Goal: Information Seeking & Learning: Learn about a topic

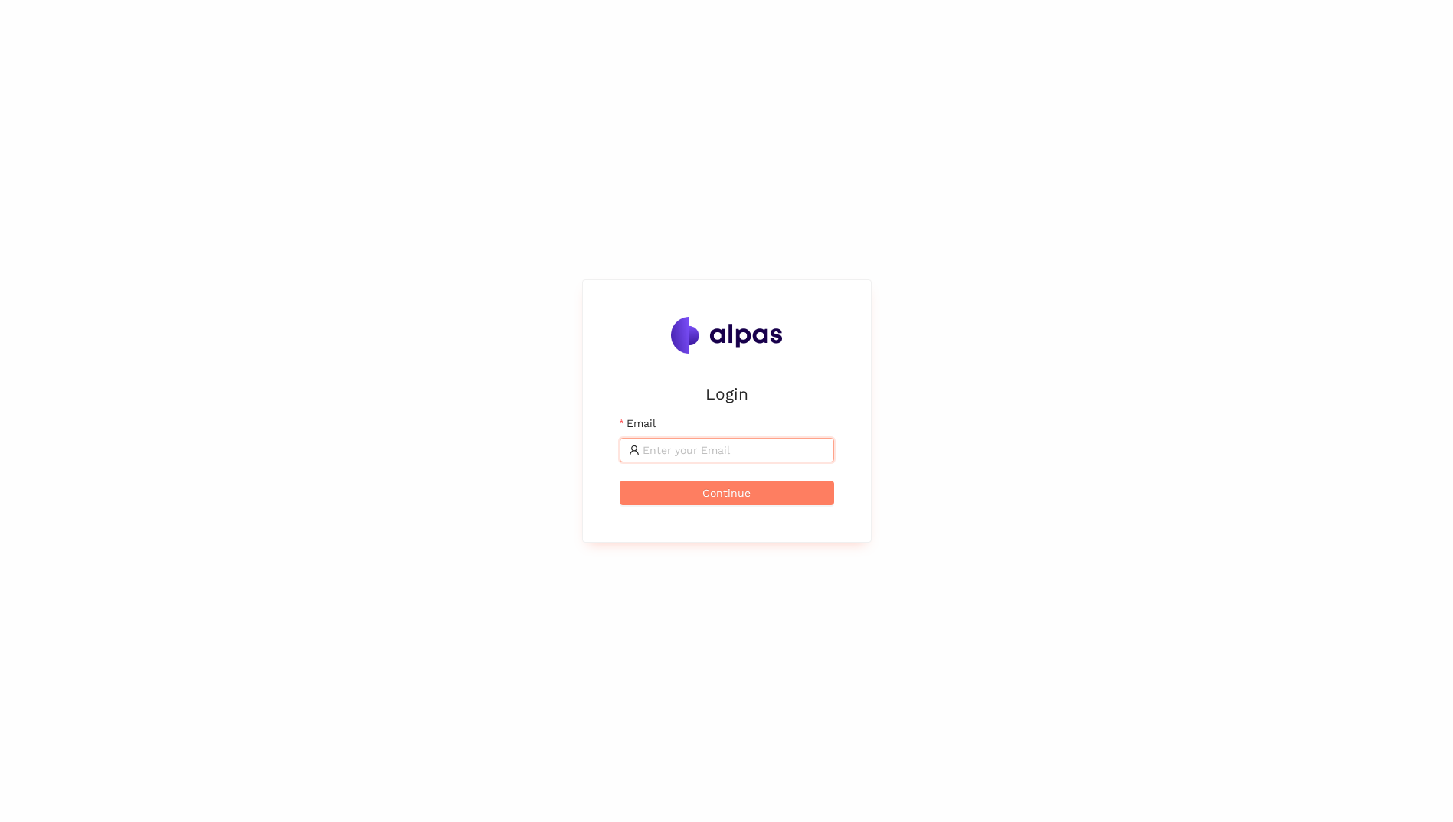
click at [793, 450] on input "Email" at bounding box center [734, 450] width 182 height 17
type input "bence.soerfoezoe@brose.com"
click at [745, 496] on span "Continue" at bounding box center [726, 493] width 48 height 17
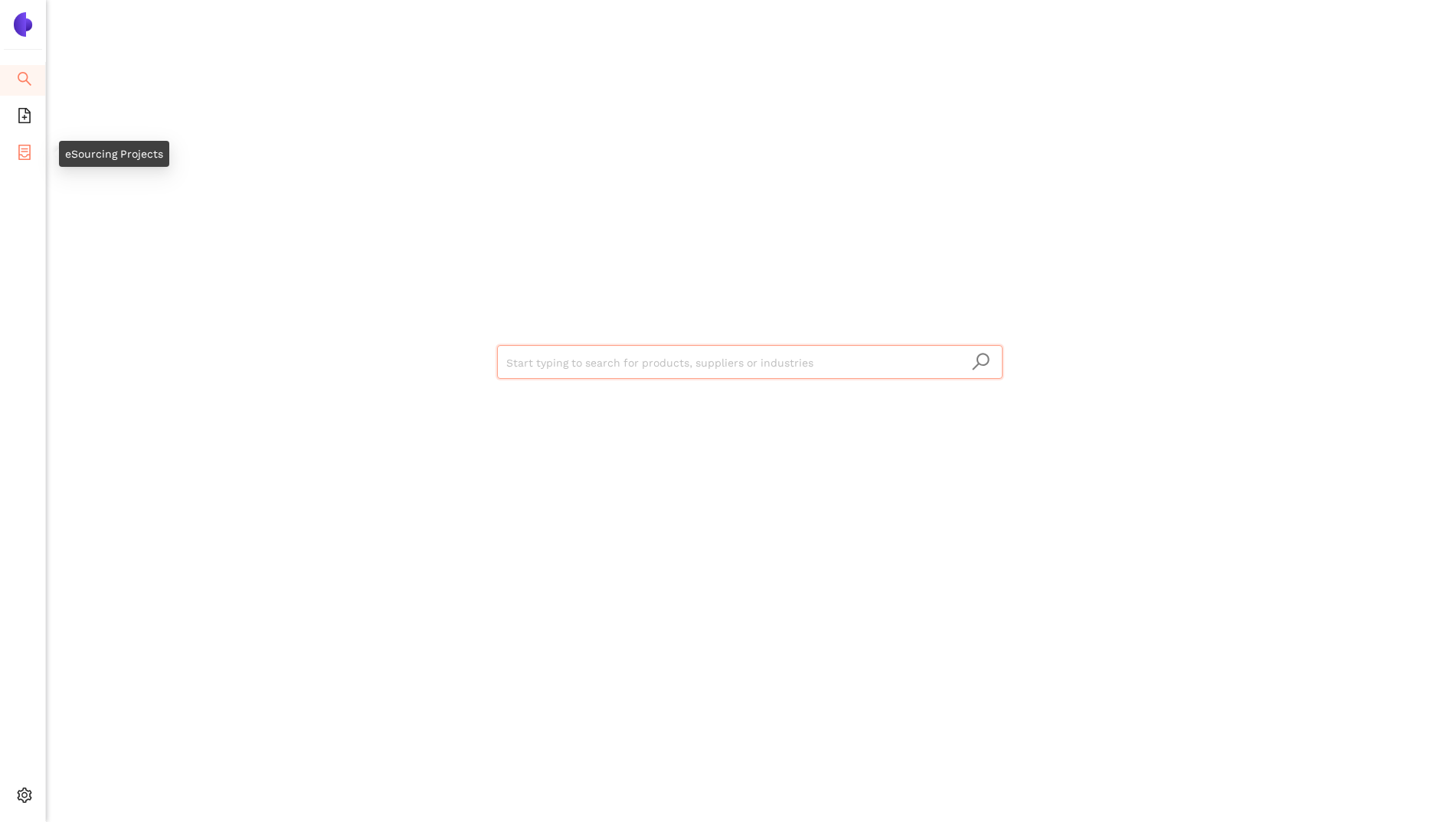
click at [21, 152] on icon "container" at bounding box center [24, 152] width 15 height 15
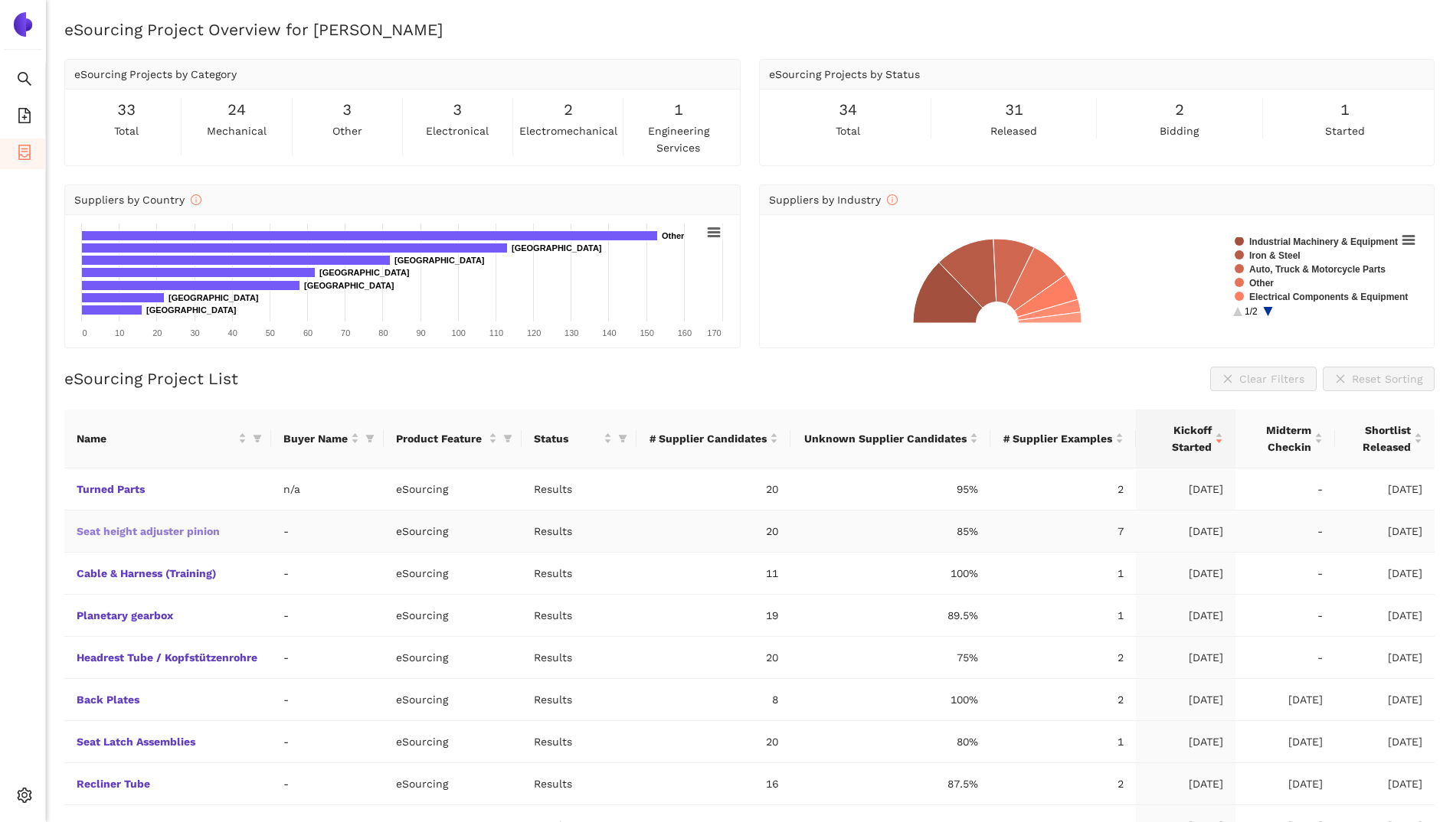
click at [0, 0] on link "Seat height adjuster pinion" at bounding box center [0, 0] width 0 height 0
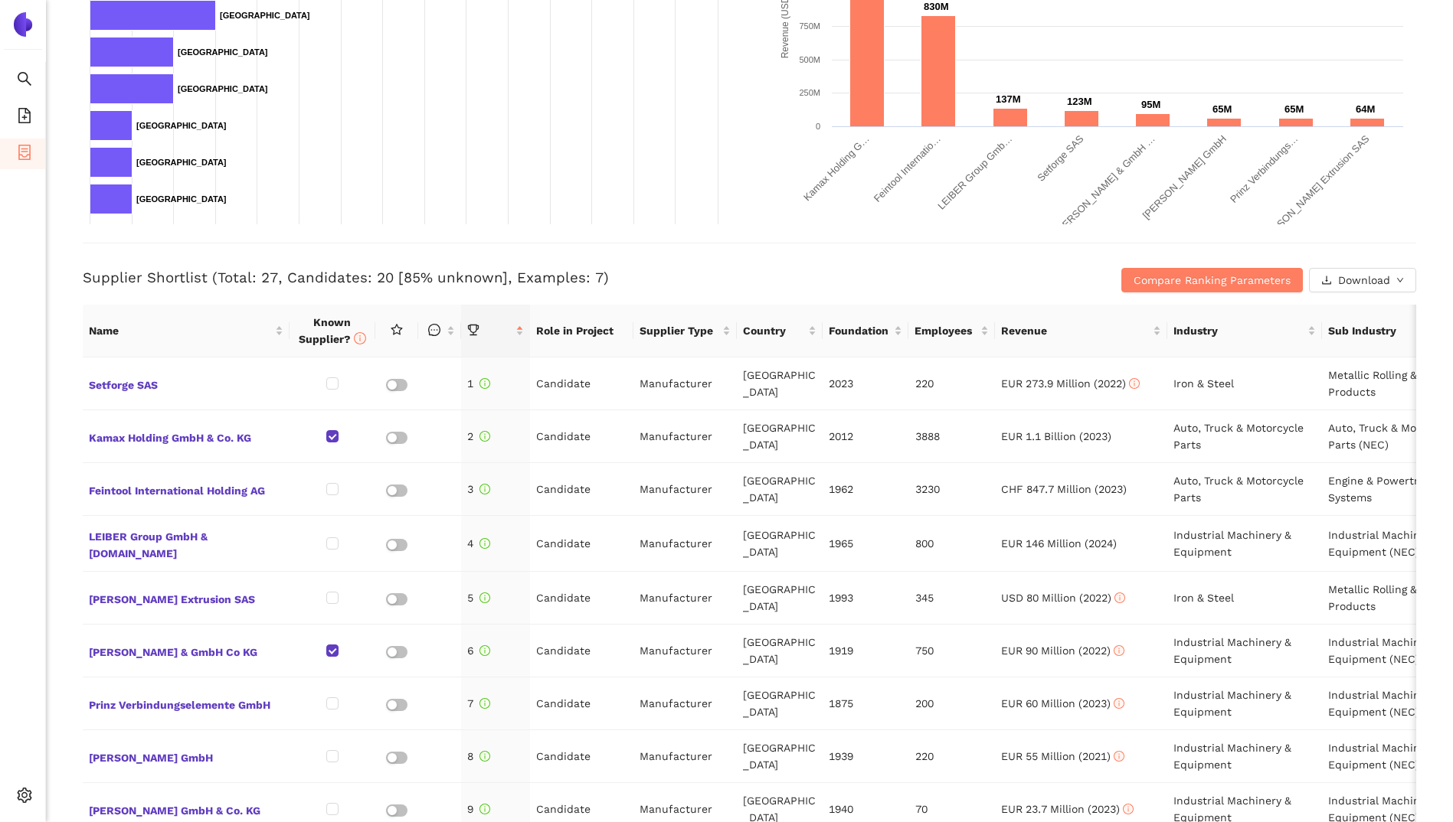
scroll to position [536, 0]
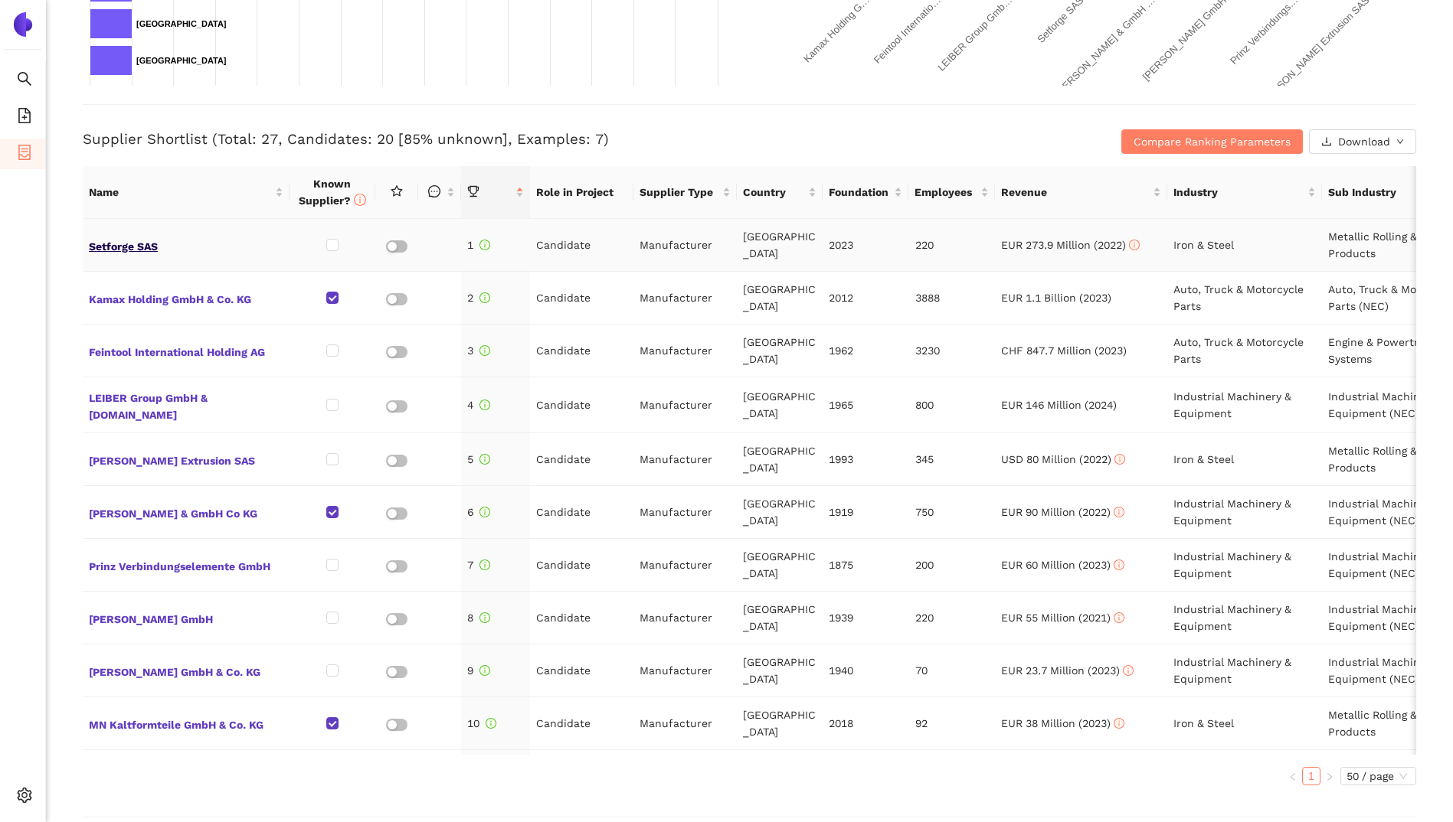
click at [121, 248] on span "Setforge SAS" at bounding box center [186, 245] width 195 height 20
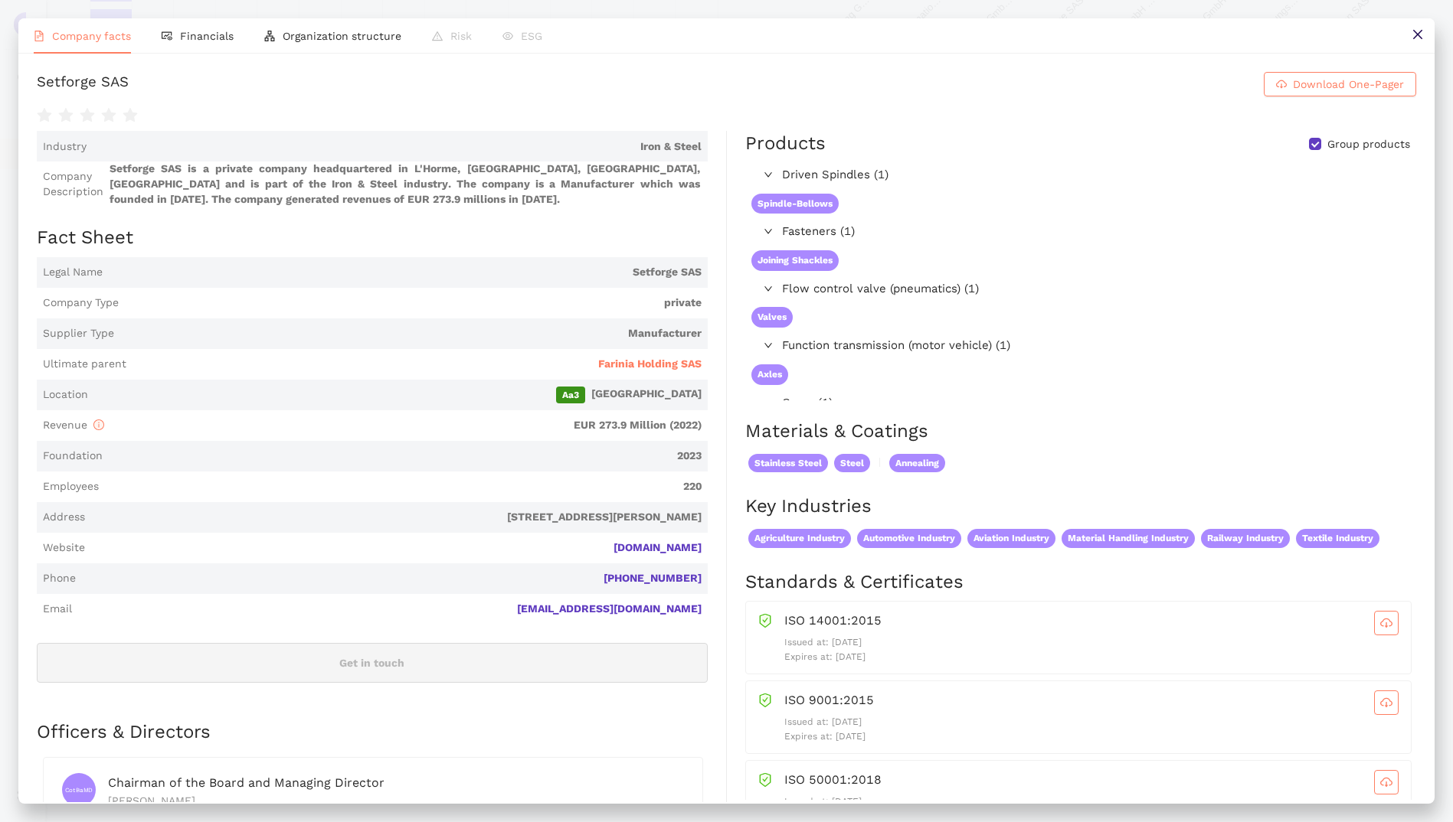
click at [778, 200] on span "Spindle-Bellows" at bounding box center [794, 204] width 87 height 21
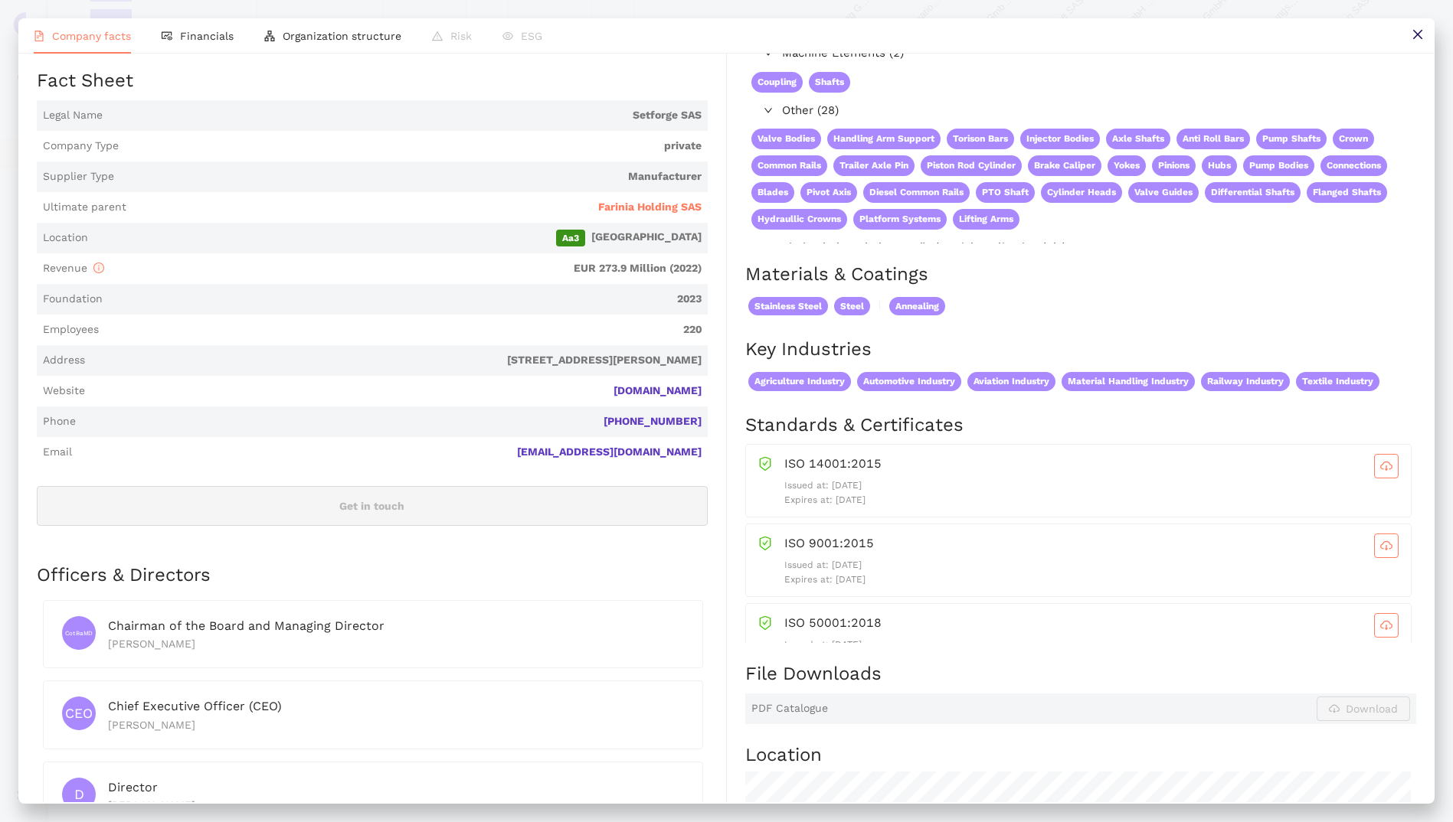
scroll to position [146, 0]
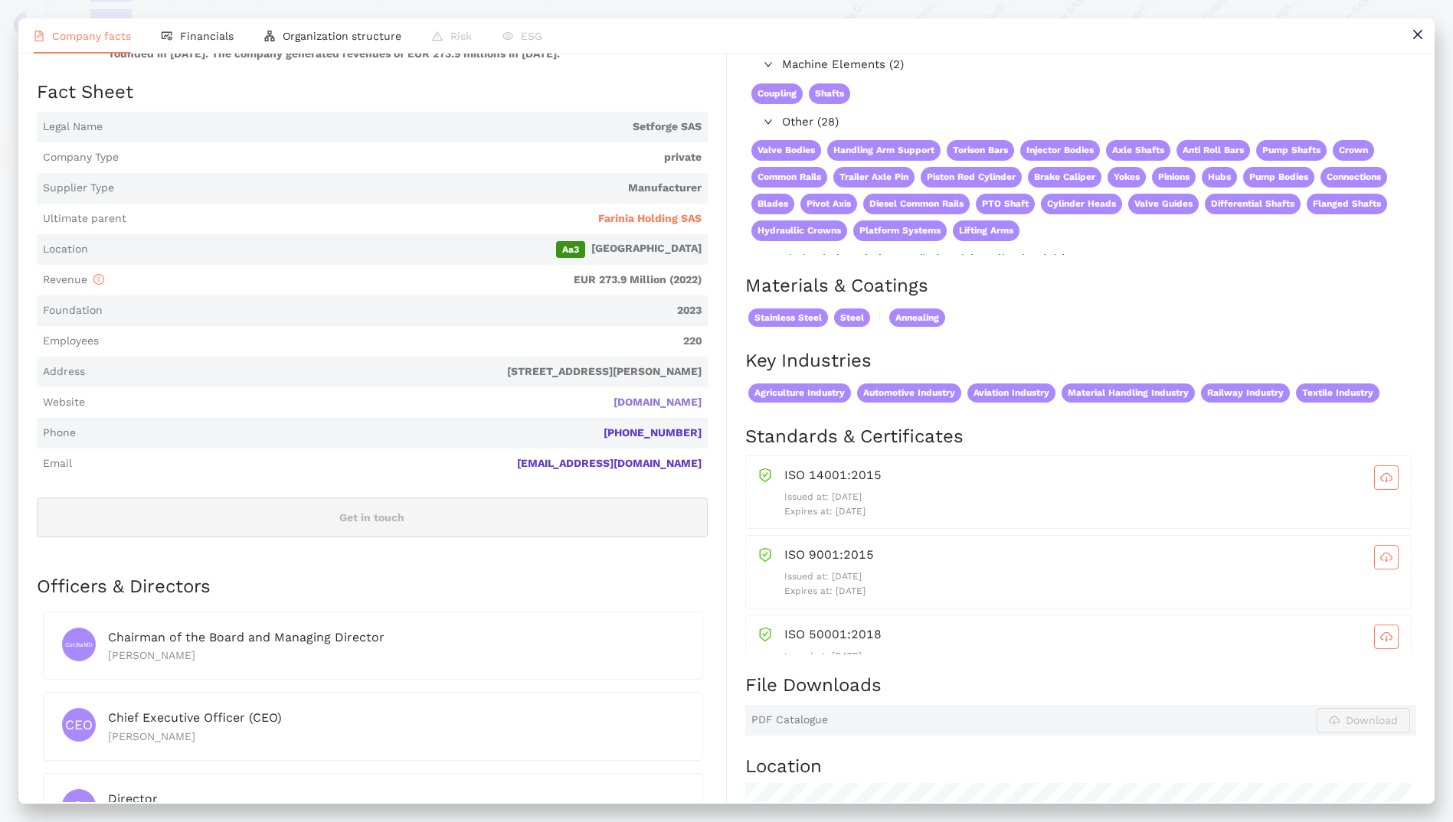
click at [0, 0] on link "[DOMAIN_NAME]" at bounding box center [0, 0] width 0 height 0
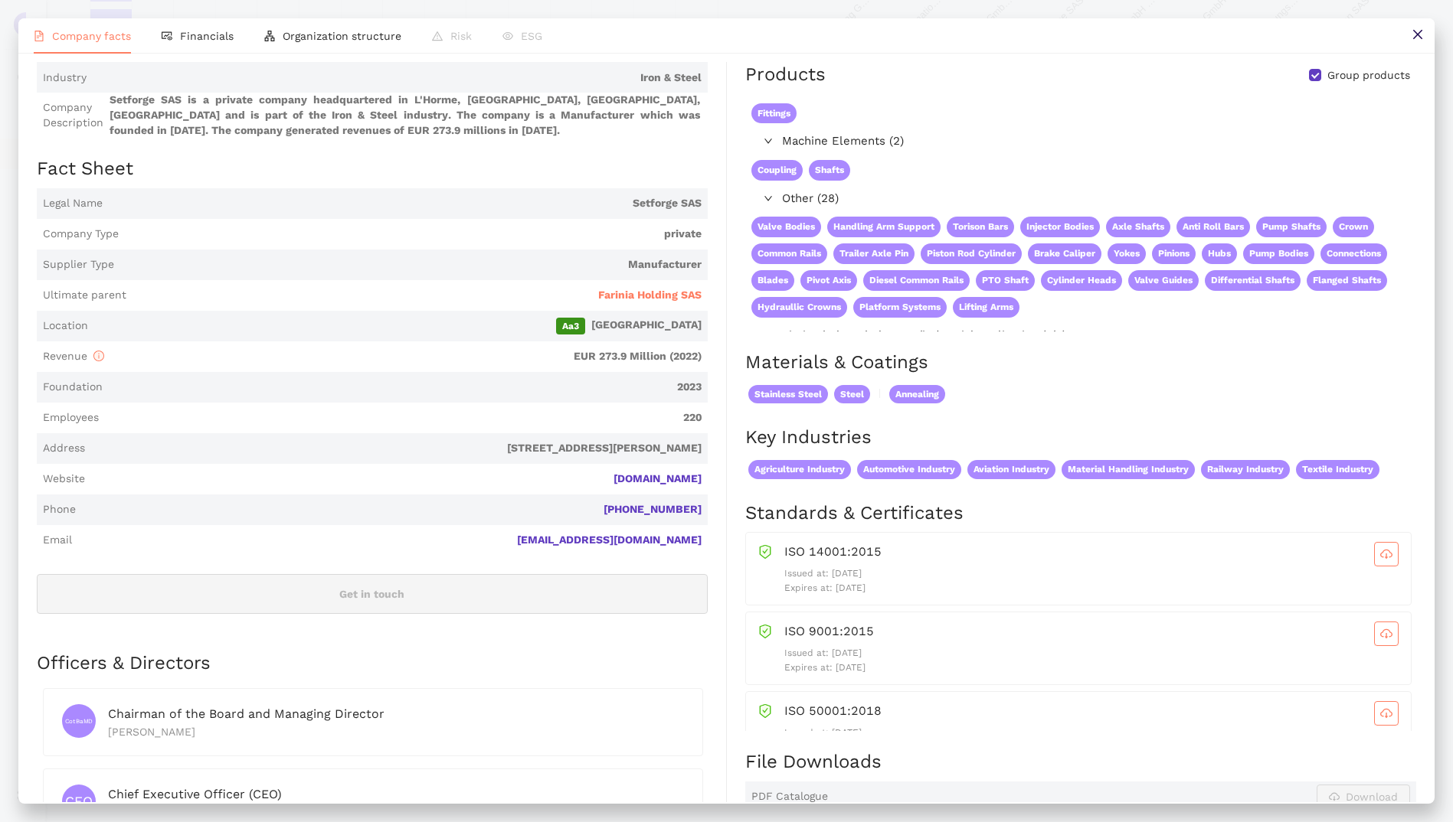
scroll to position [0, 0]
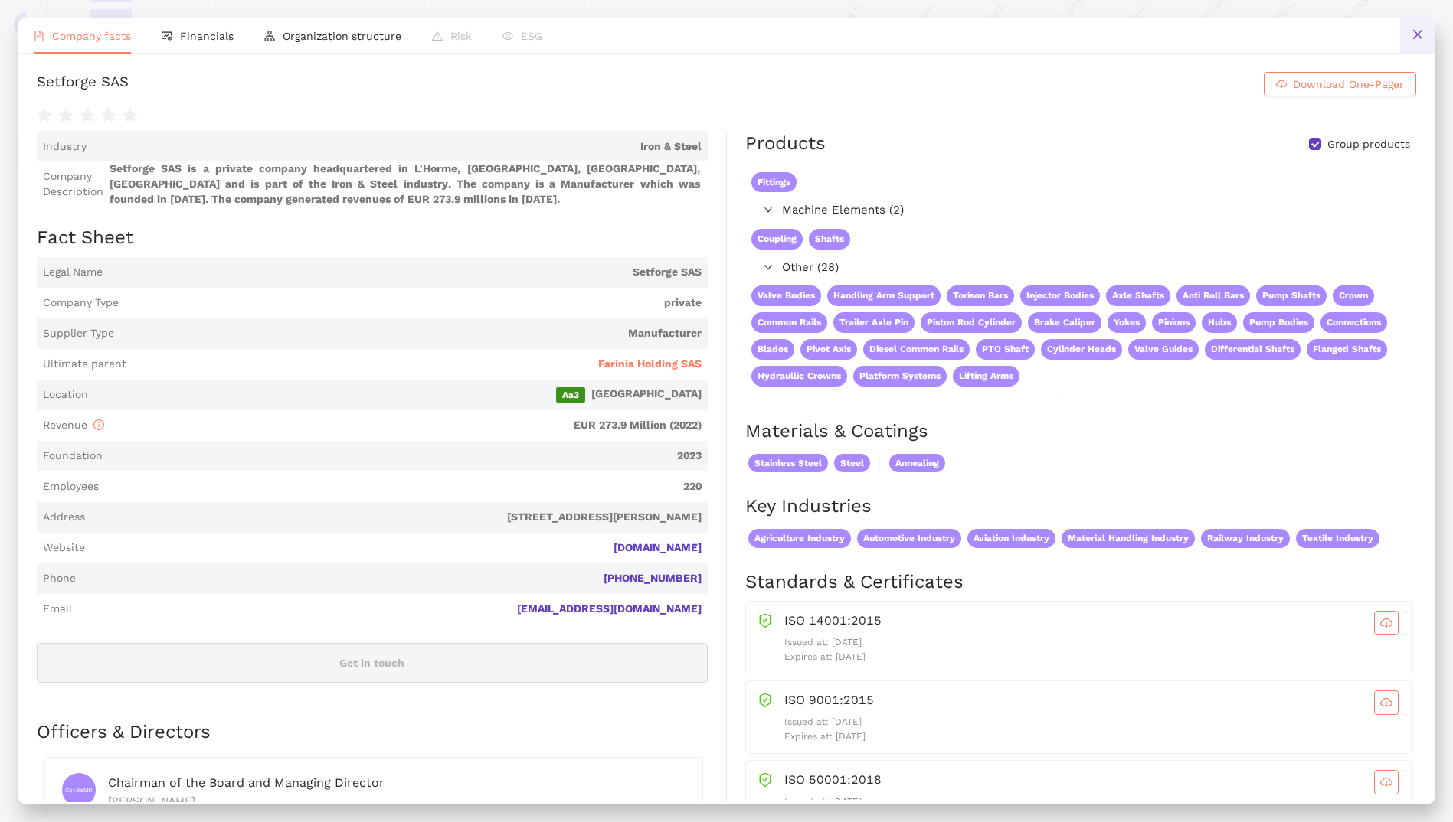
click at [1417, 34] on icon "close" at bounding box center [1416, 34] width 9 height 9
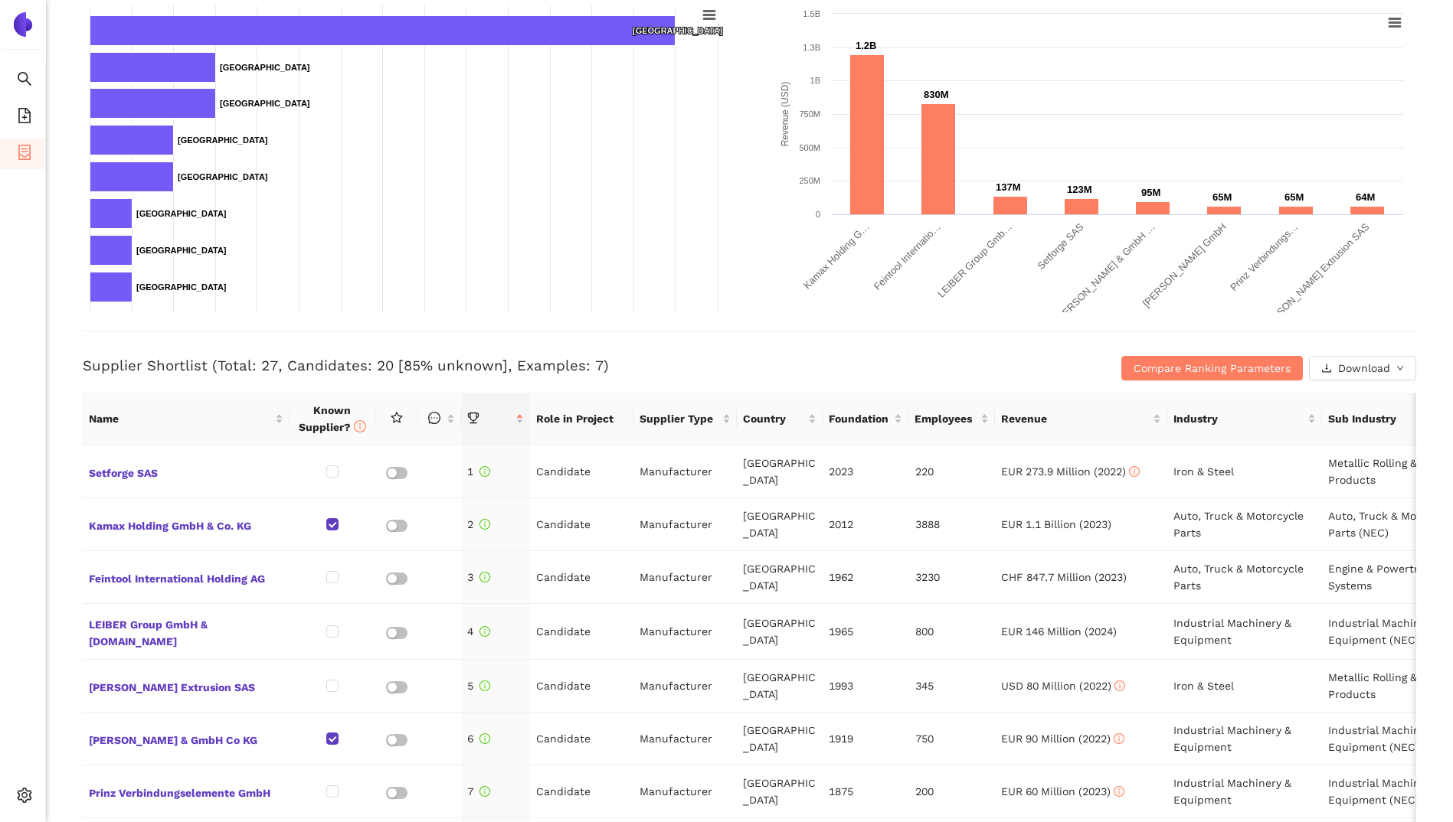
scroll to position [306, 0]
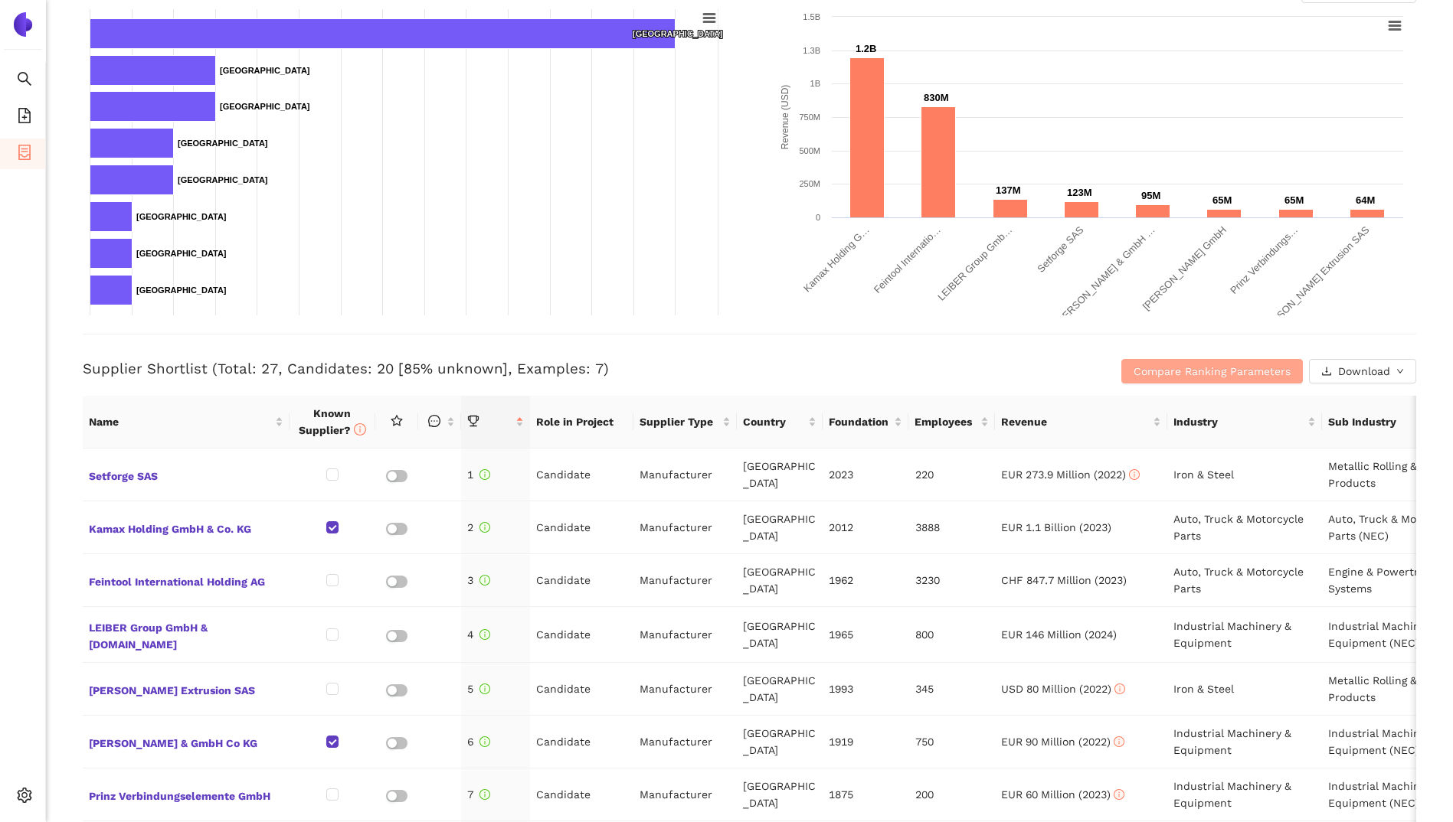
click at [1121, 378] on button "Compare Ranking Parameters" at bounding box center [1211, 371] width 181 height 25
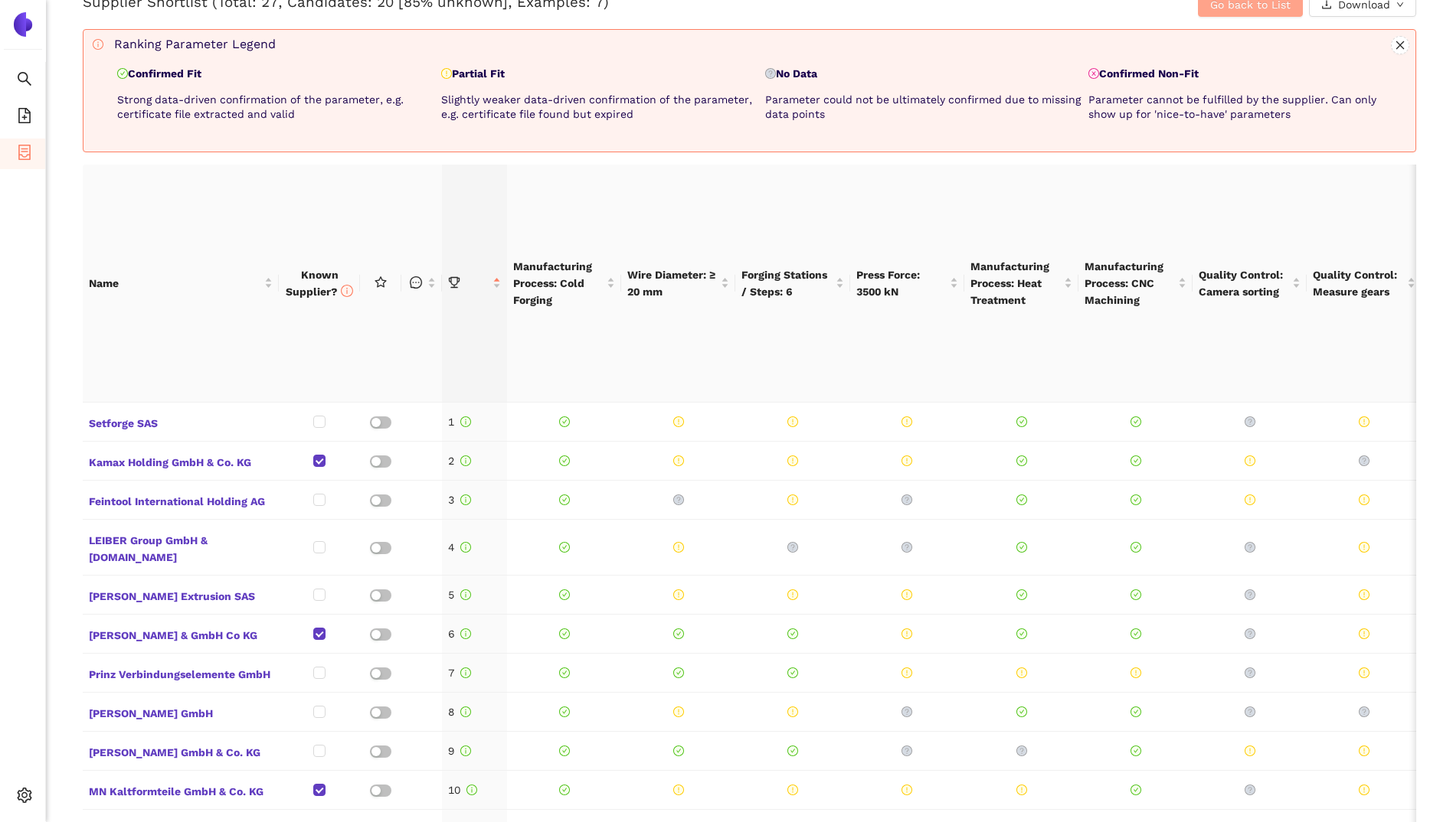
scroll to position [689, 0]
